Goal: Transaction & Acquisition: Download file/media

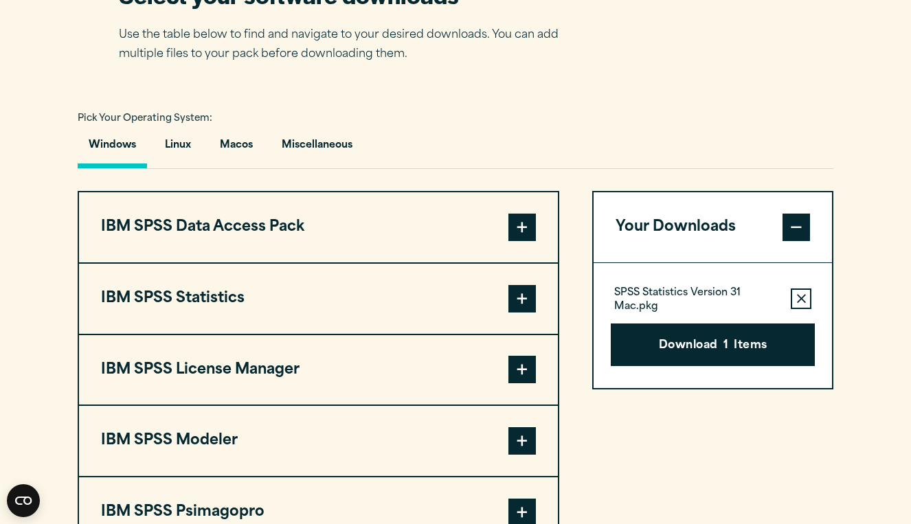
scroll to position [891, 0]
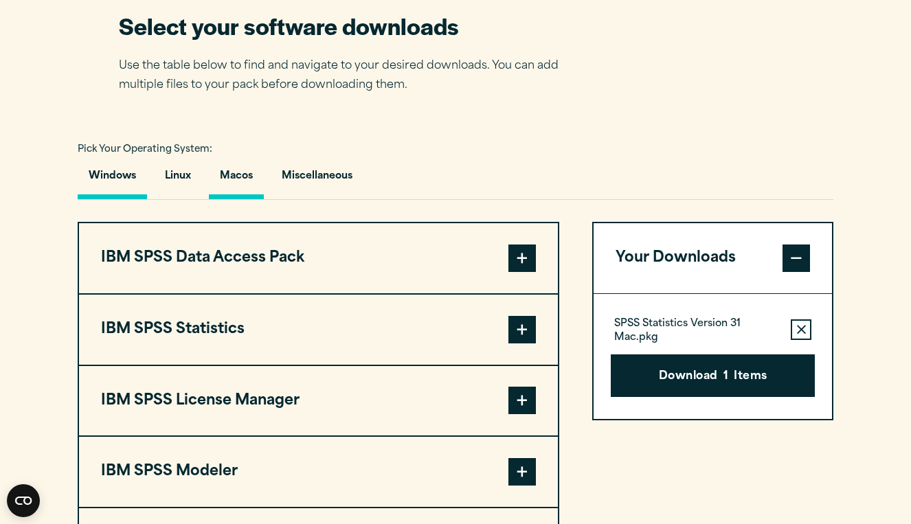
click at [238, 183] on button "Macos" at bounding box center [236, 179] width 55 height 39
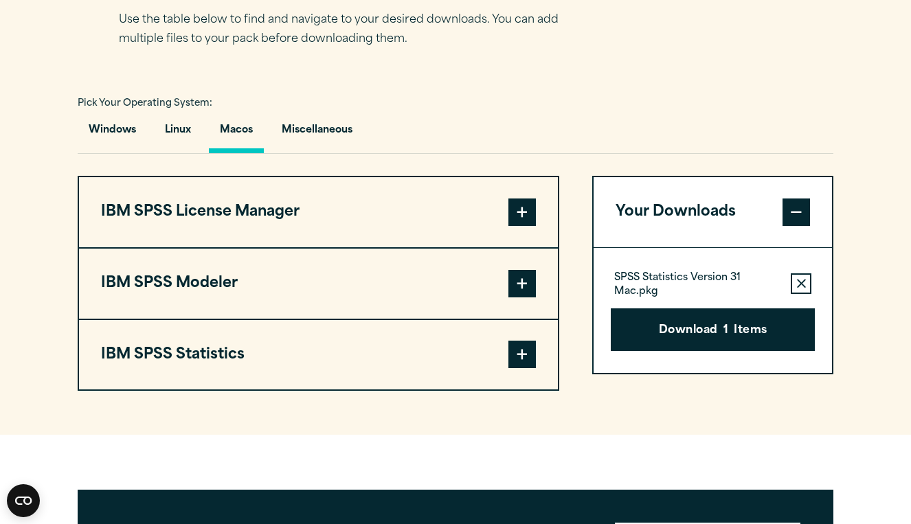
scroll to position [941, 0]
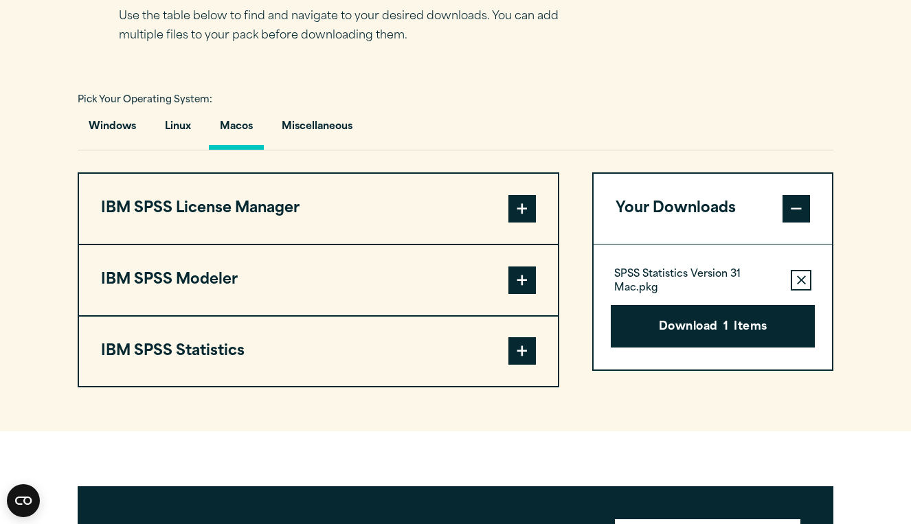
click at [358, 355] on button "IBM SPSS Statistics" at bounding box center [318, 352] width 479 height 70
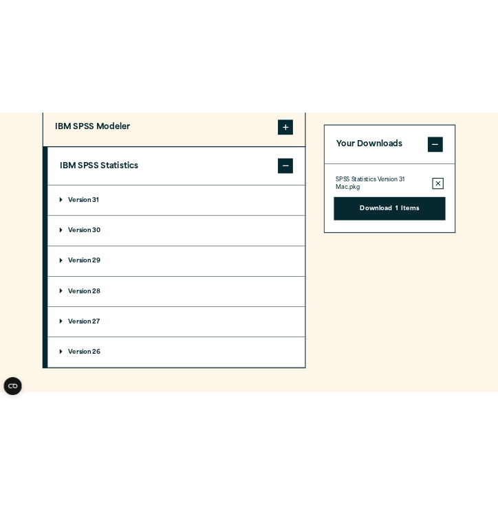
scroll to position [1203, 0]
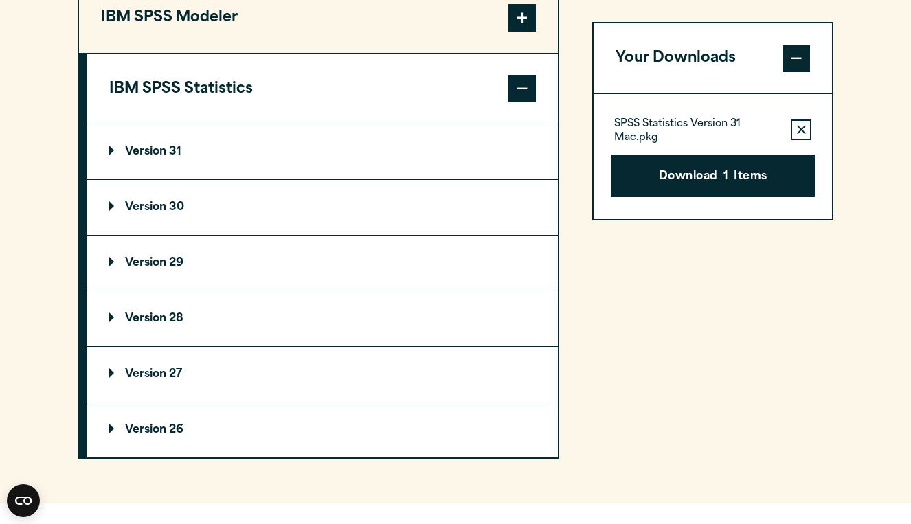
click at [279, 150] on summary "Version 31" at bounding box center [322, 151] width 471 height 55
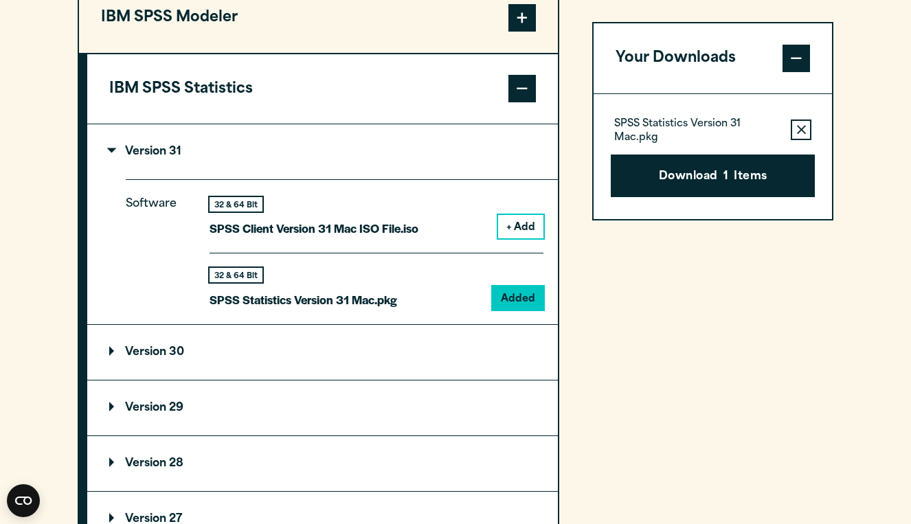
click at [799, 135] on button "Remove this item from your software download list" at bounding box center [801, 130] width 21 height 21
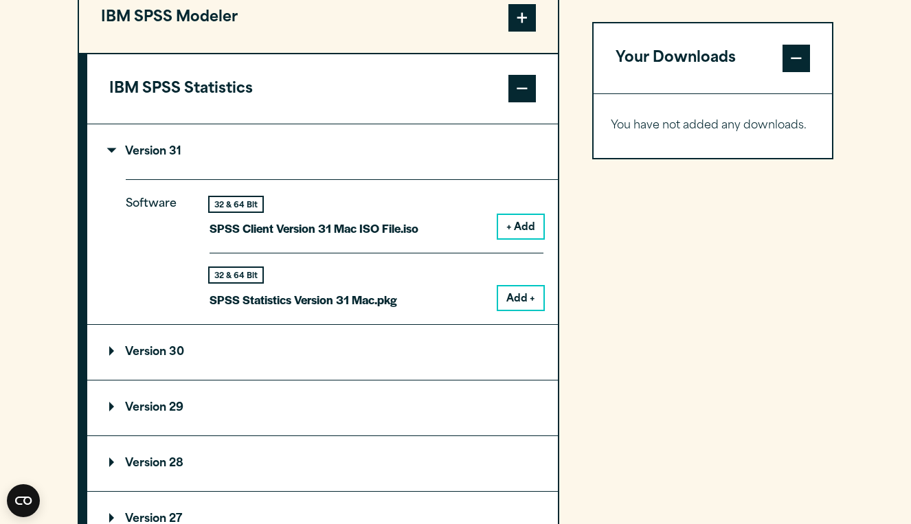
click at [526, 300] on button "Add +" at bounding box center [520, 298] width 45 height 23
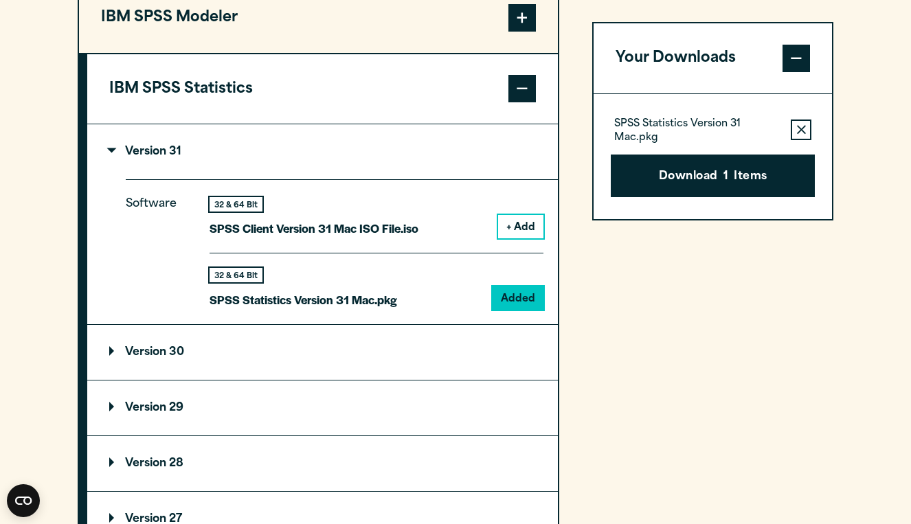
click at [691, 197] on div "SPSS Statistics Version 31 Mac.pkg Remove this item from your software download…" at bounding box center [713, 156] width 238 height 125
click at [706, 181] on button "Download 1 Items" at bounding box center [713, 176] width 204 height 43
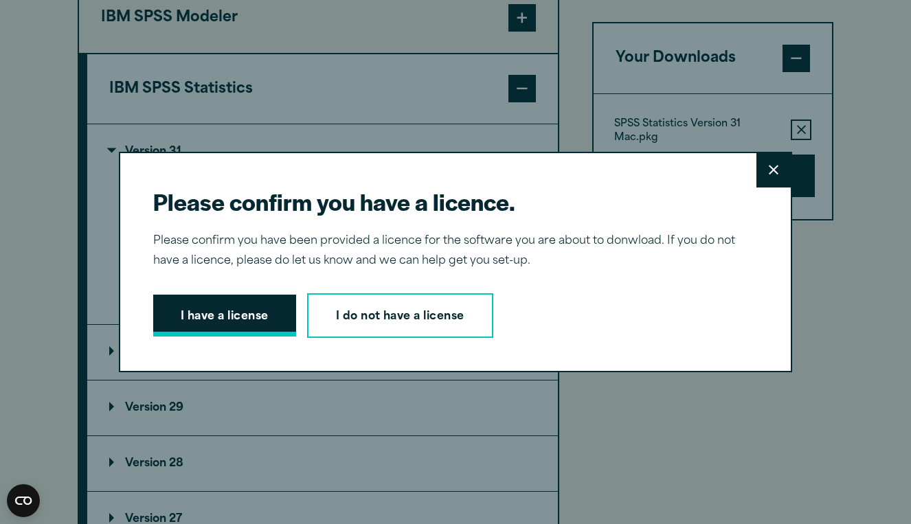
click at [224, 313] on button "I have a license" at bounding box center [224, 316] width 143 height 43
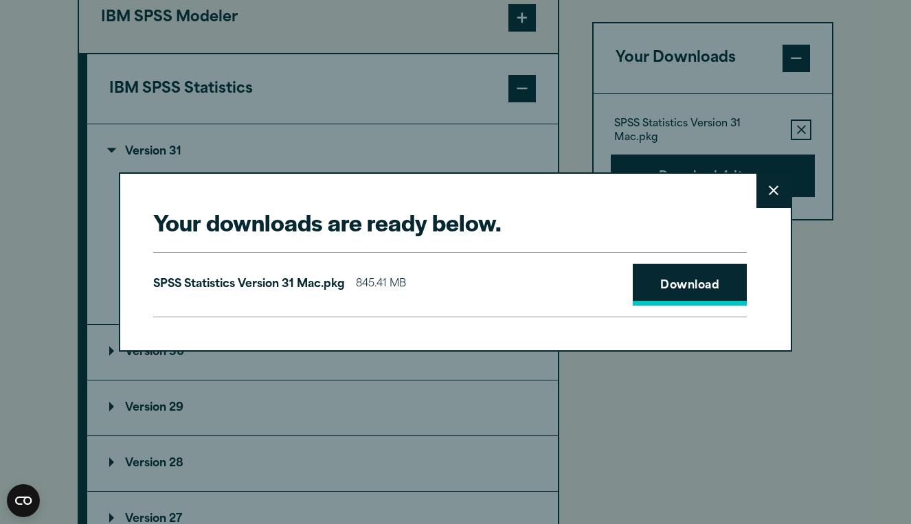
click at [682, 278] on link "Download" at bounding box center [690, 285] width 114 height 43
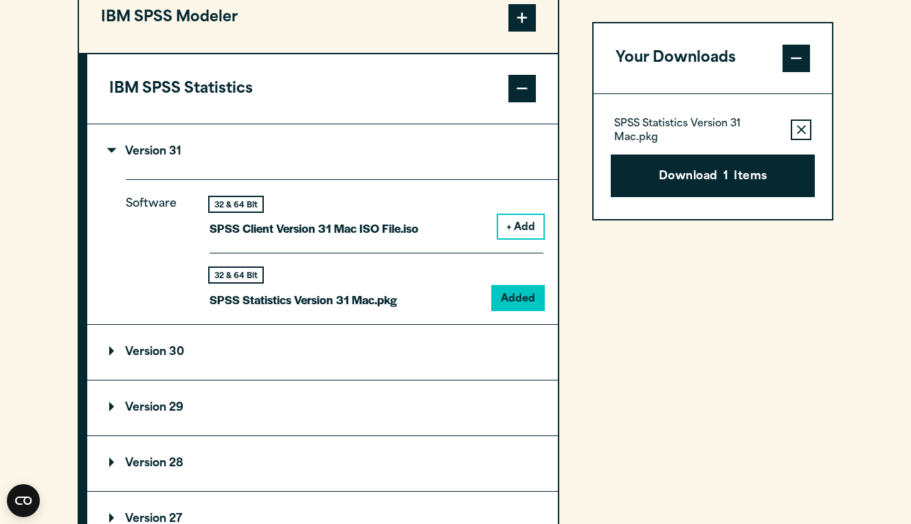
click at [845, 144] on div "Your downloads are ready below. Close SPSS Statistics Version 31 Mac.pkg 845.41…" at bounding box center [455, 262] width 911 height 524
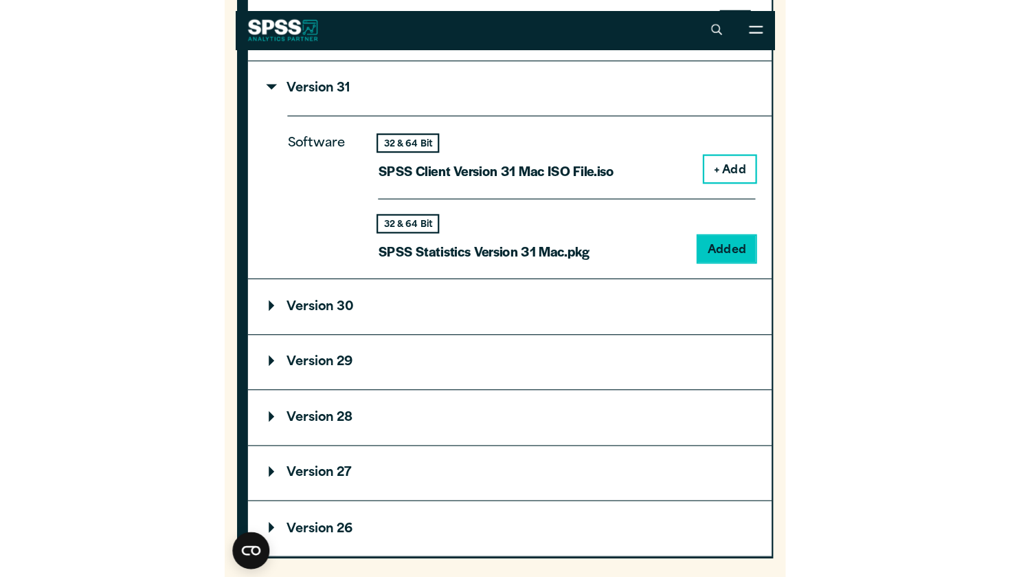
scroll to position [1388, 0]
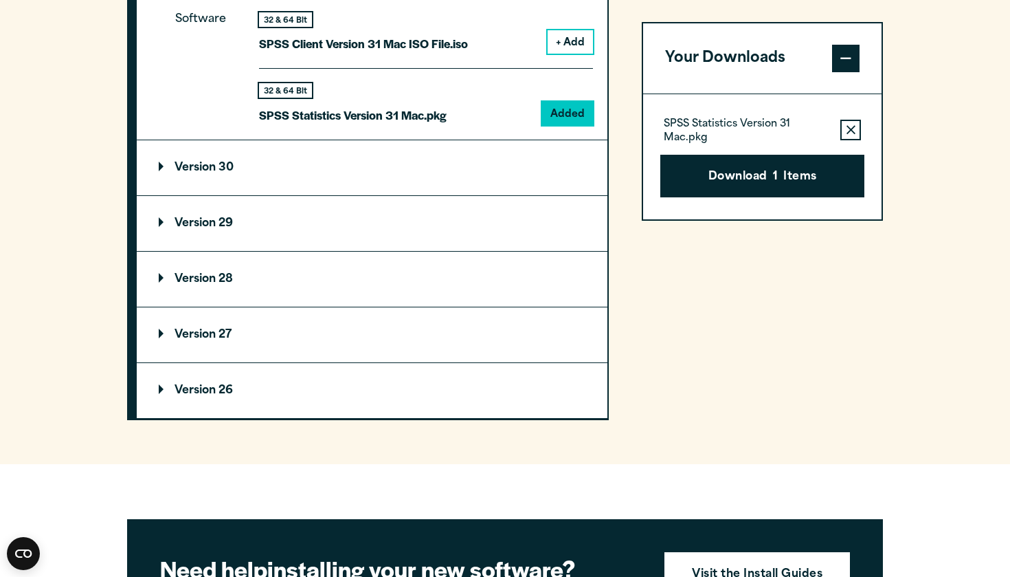
click at [855, 126] on icon "button" at bounding box center [851, 130] width 9 height 10
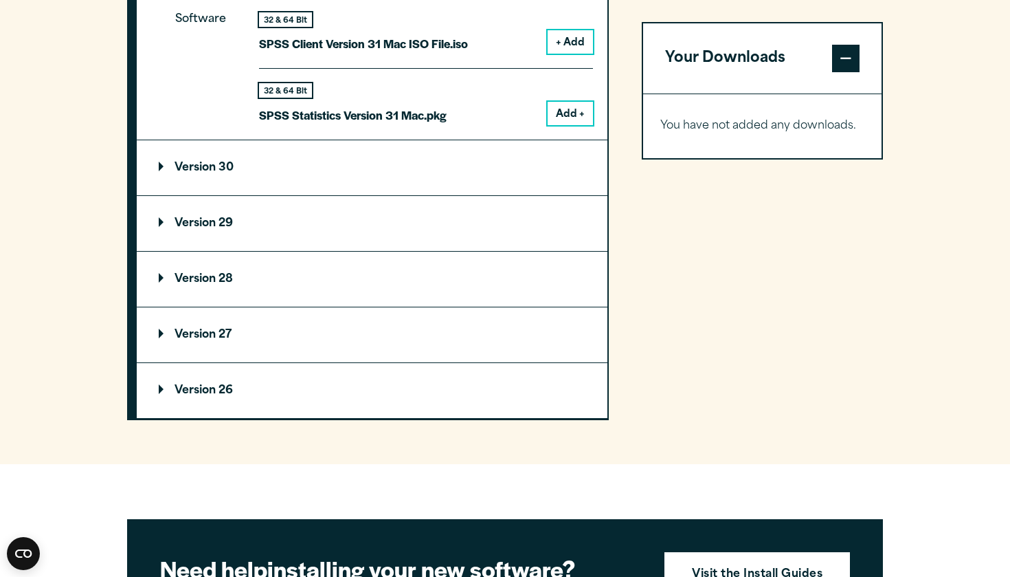
click at [566, 108] on button "Add +" at bounding box center [570, 113] width 45 height 23
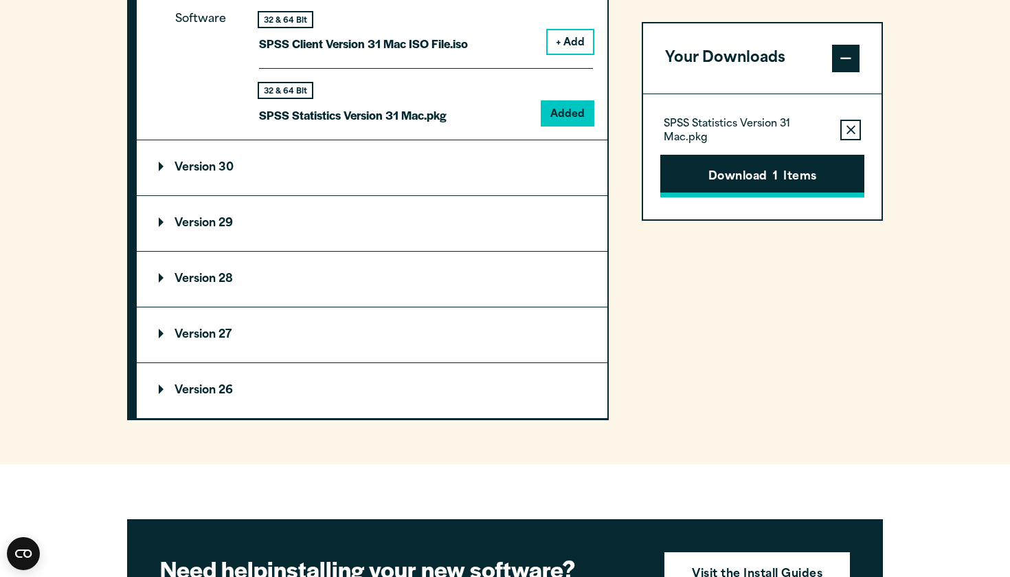
click at [702, 167] on button "Download 1 Items" at bounding box center [762, 176] width 204 height 43
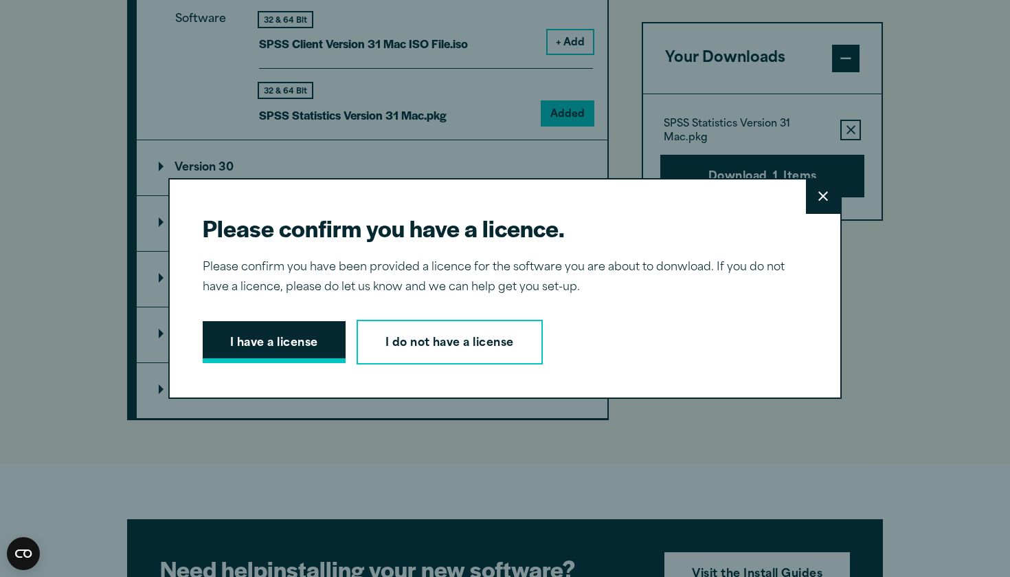
click at [274, 327] on button "I have a license" at bounding box center [274, 342] width 143 height 43
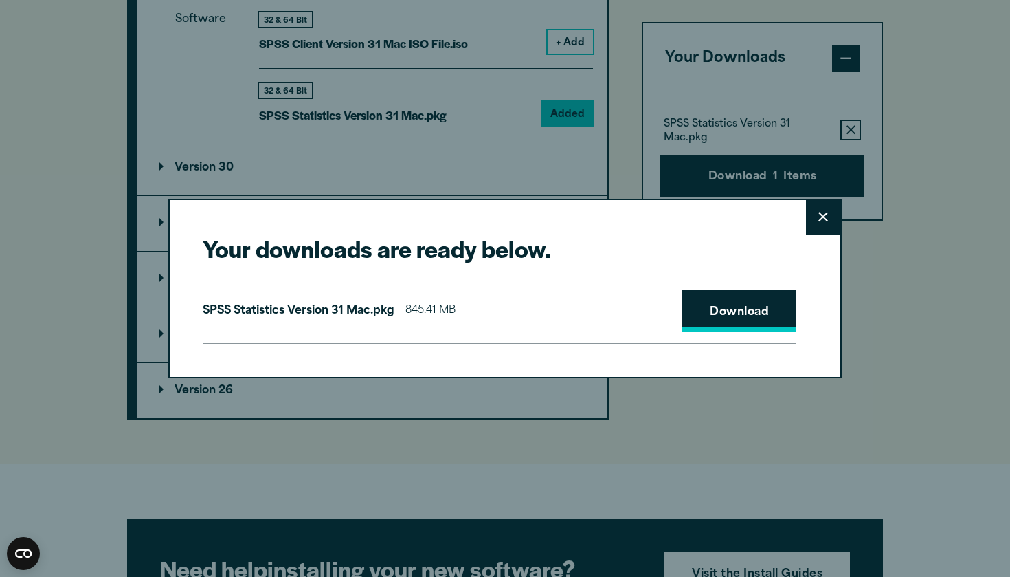
click at [709, 307] on link "Download" at bounding box center [739, 311] width 114 height 43
click at [832, 212] on button "Close" at bounding box center [823, 217] width 34 height 34
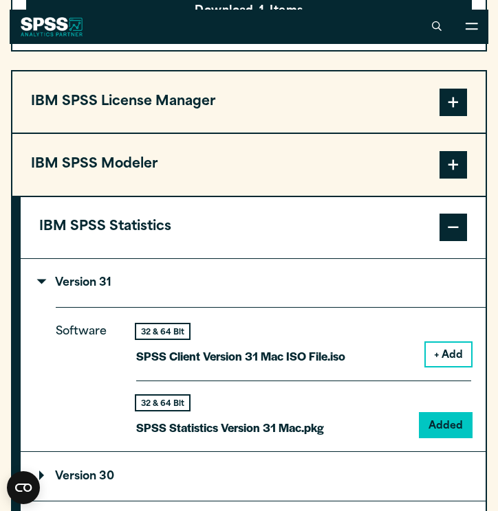
scroll to position [1215, 0]
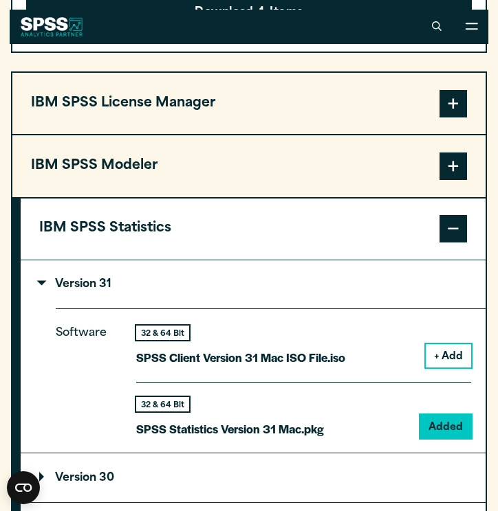
click at [442, 108] on span at bounding box center [452, 103] width 27 height 27
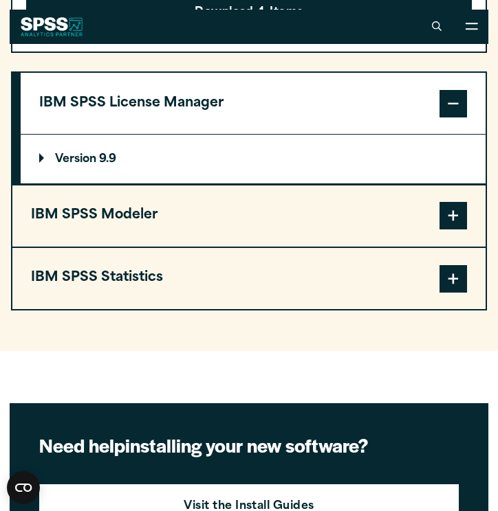
click at [442, 108] on span at bounding box center [452, 103] width 27 height 27
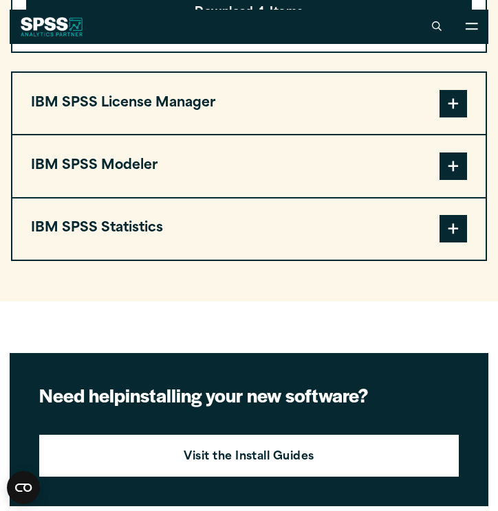
click at [450, 232] on span at bounding box center [452, 228] width 27 height 27
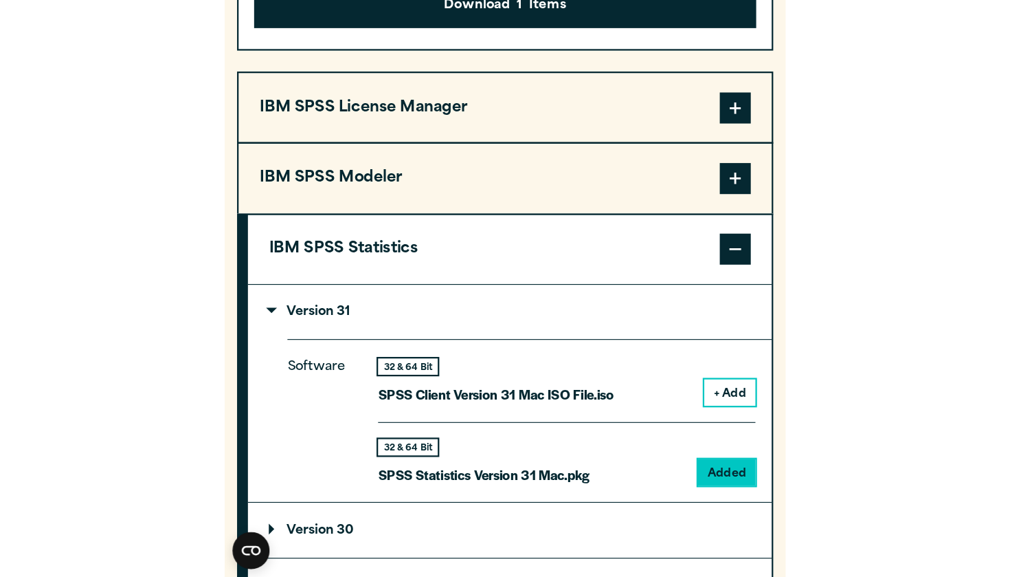
scroll to position [1239, 0]
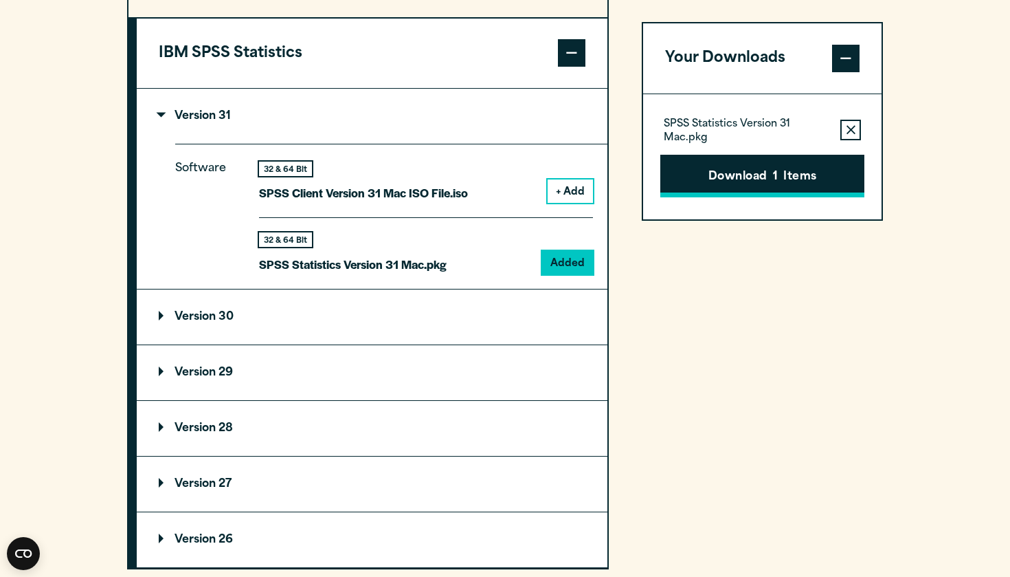
click at [713, 181] on button "Download 1 Items" at bounding box center [762, 176] width 204 height 43
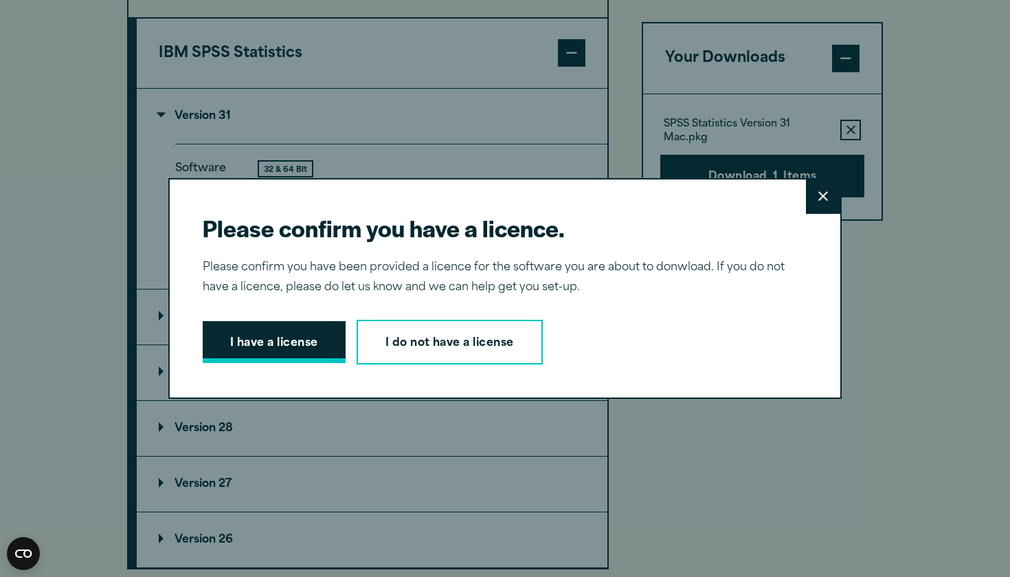
click at [278, 341] on button "I have a license" at bounding box center [274, 342] width 143 height 43
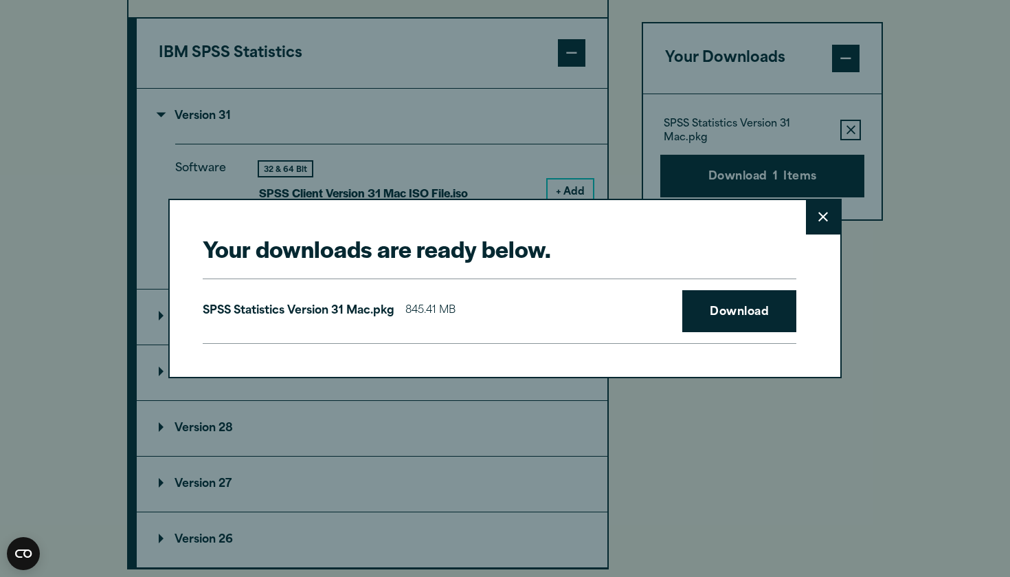
click at [380, 318] on p "SPSS Statistics Version 31 Mac.pkg" at bounding box center [299, 311] width 192 height 20
click at [430, 306] on span "845.41 MB" at bounding box center [430, 311] width 50 height 20
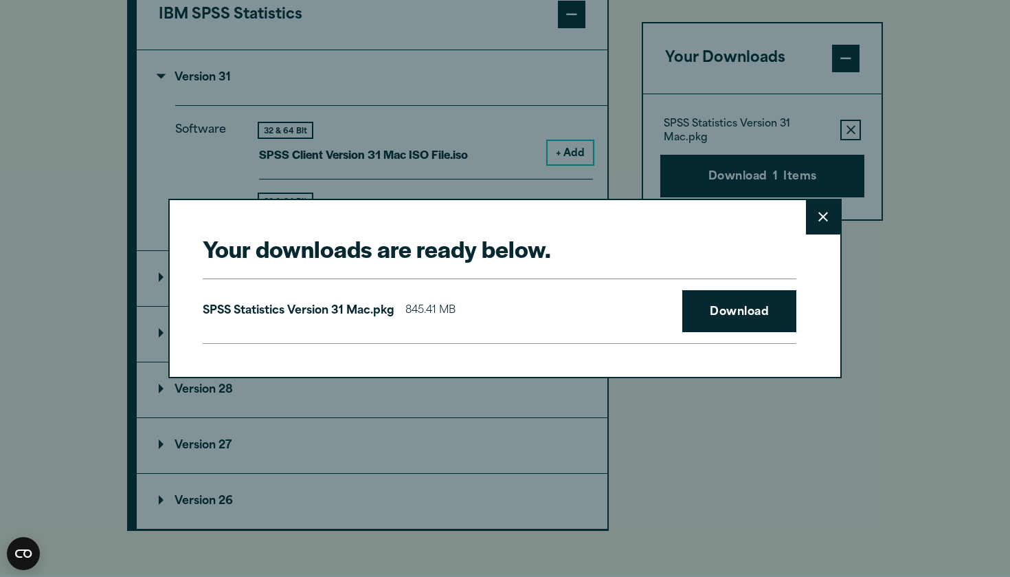
scroll to position [1234, 0]
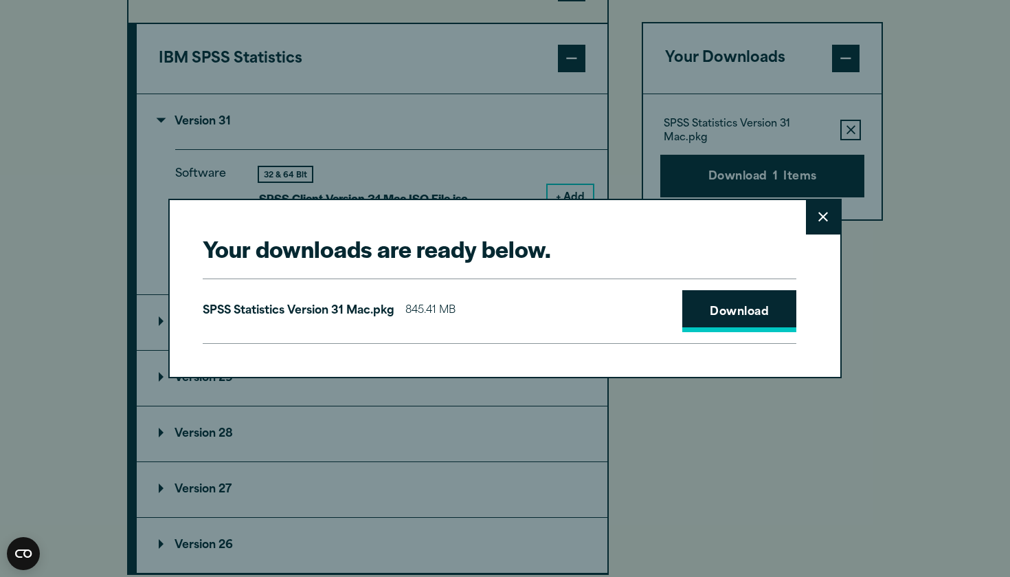
click at [722, 312] on link "Download" at bounding box center [739, 311] width 114 height 43
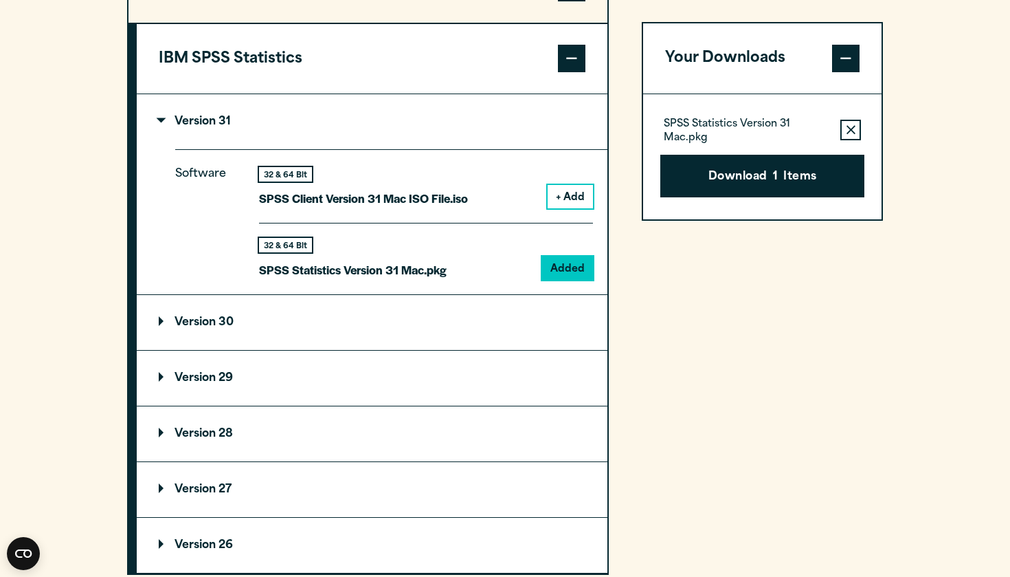
click at [514, 137] on div "Your downloads are ready below. Close SPSS Statistics Version 31 Mac.pkg 845.41…" at bounding box center [505, 288] width 1010 height 577
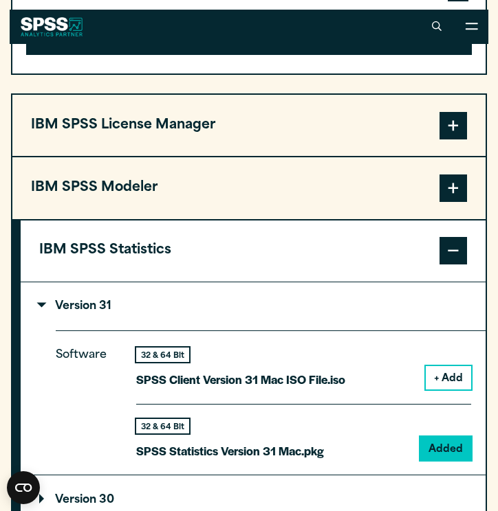
scroll to position [1188, 0]
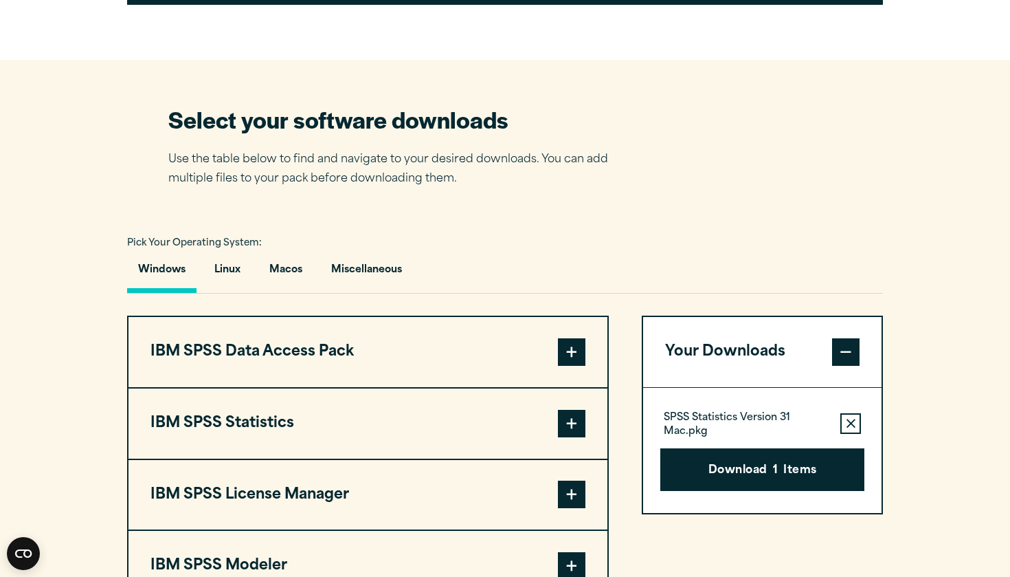
scroll to position [835, 0]
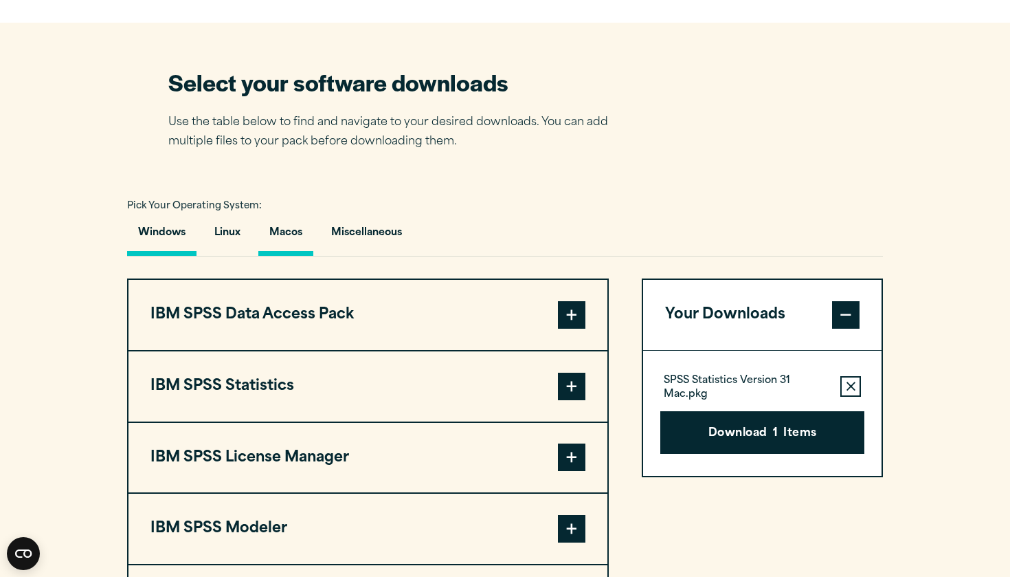
click at [296, 234] on button "Macos" at bounding box center [285, 235] width 55 height 39
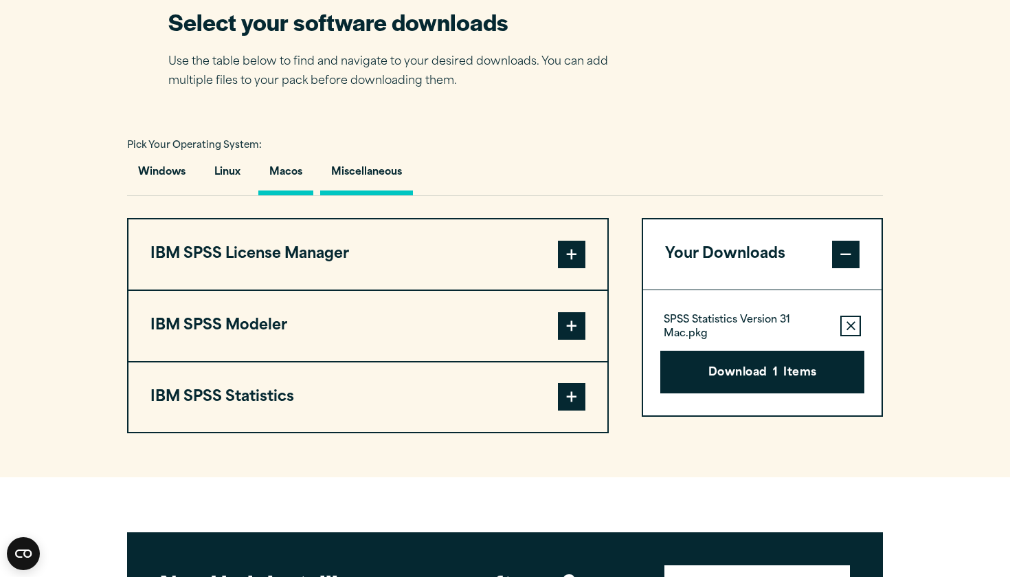
scroll to position [930, 0]
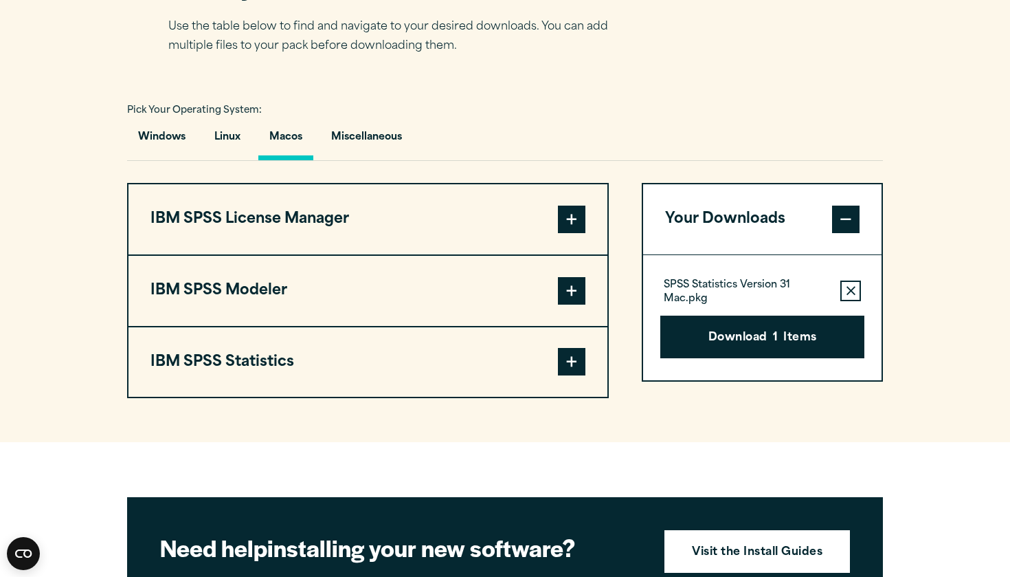
click at [376, 366] on button "IBM SPSS Statistics" at bounding box center [368, 362] width 479 height 70
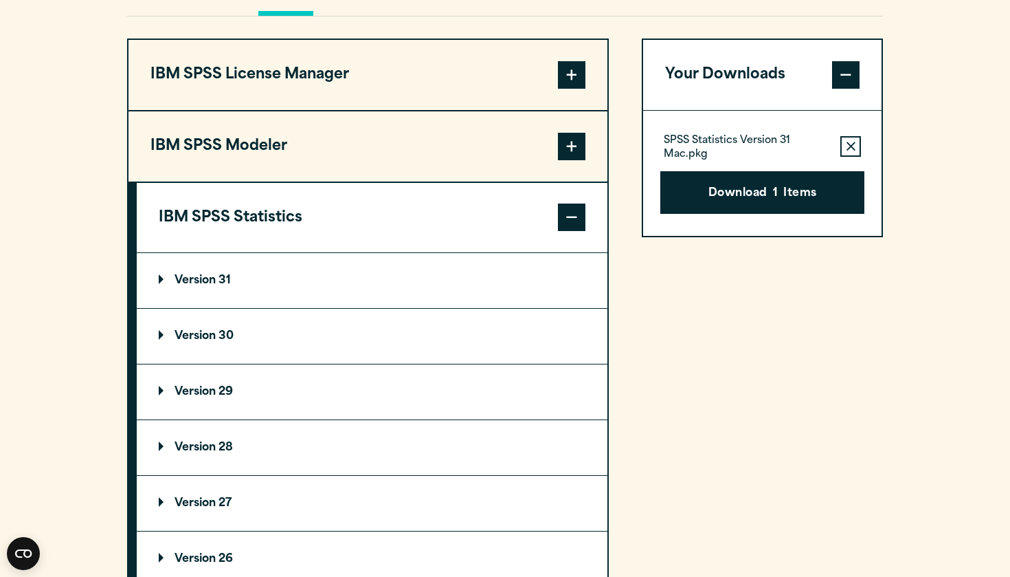
scroll to position [1084, 0]
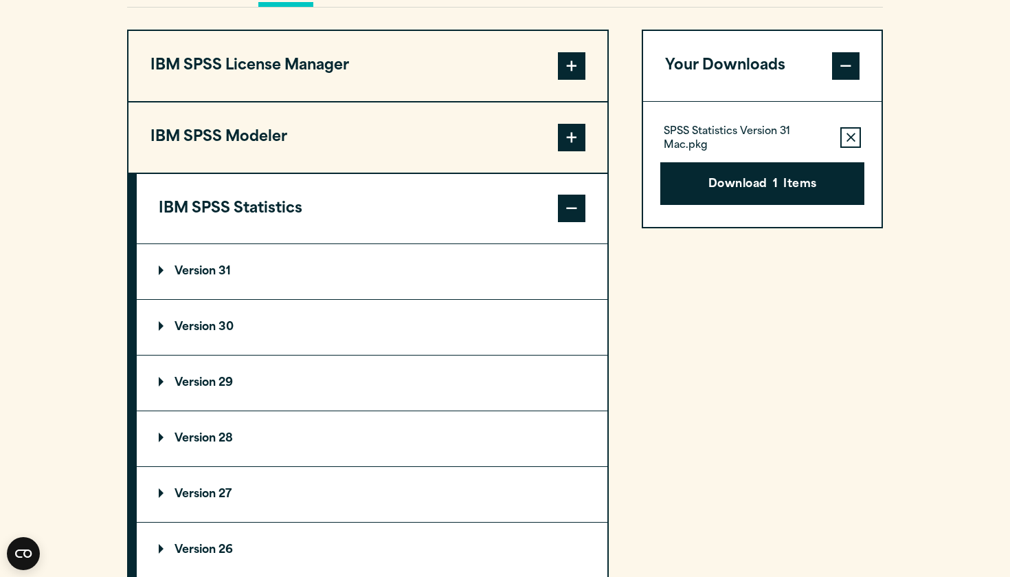
click at [246, 261] on summary "Version 31" at bounding box center [372, 271] width 471 height 55
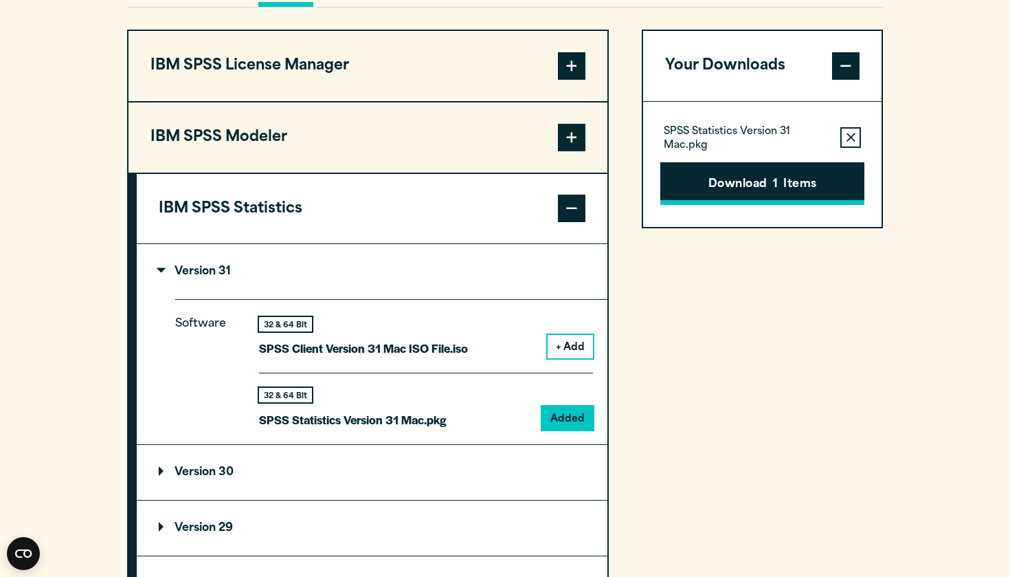
click at [739, 173] on button "Download 1 Items" at bounding box center [762, 183] width 204 height 43
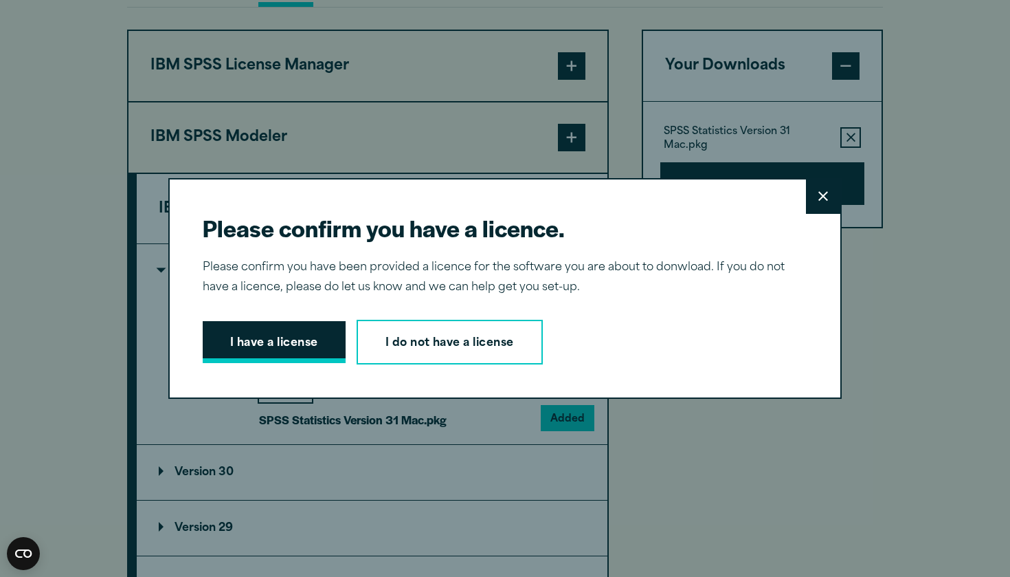
click at [265, 336] on button "I have a license" at bounding box center [274, 342] width 143 height 43
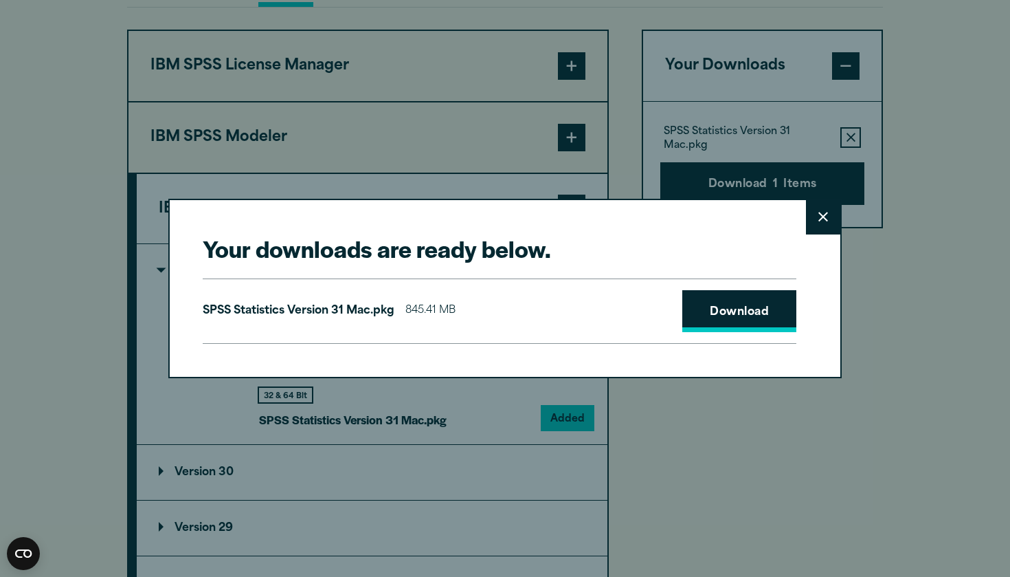
click at [718, 310] on link "Download" at bounding box center [739, 311] width 114 height 43
